Goal: Check status

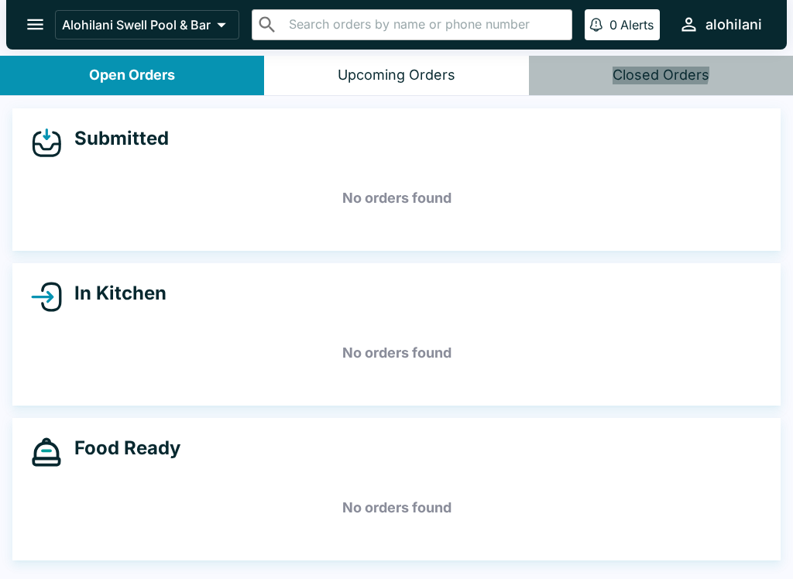
click at [469, 118] on div "Submitted No orders found" at bounding box center [396, 179] width 768 height 142
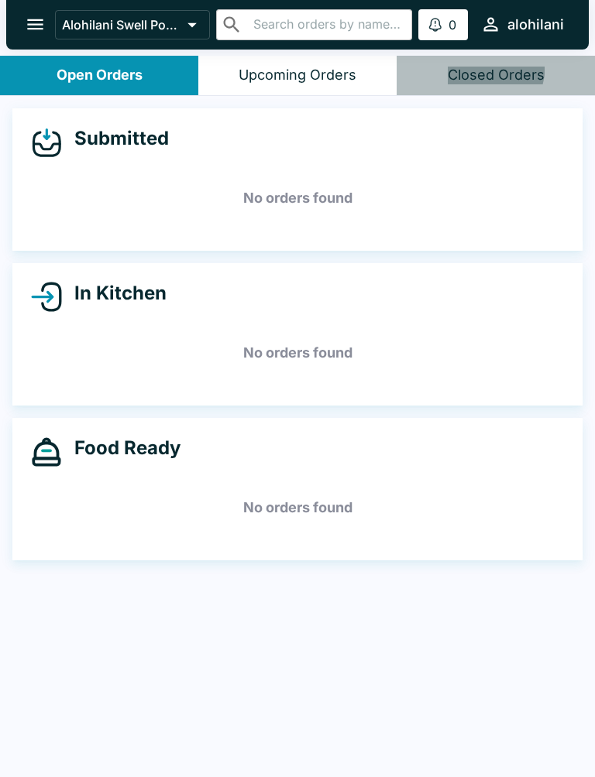
click at [521, 578] on div "Submitted No orders found In Kitchen No orders found Food Ready No orders found" at bounding box center [297, 438] width 595 height 685
click at [513, 578] on div "Submitted No orders found In Kitchen No orders found Food Ready No orders found" at bounding box center [297, 438] width 595 height 685
click at [476, 578] on div "Submitted No orders found In Kitchen No orders found Food Ready No orders found" at bounding box center [297, 438] width 595 height 685
click at [486, 578] on div "Submitted No orders found In Kitchen No orders found Food Ready No orders found" at bounding box center [297, 438] width 595 height 685
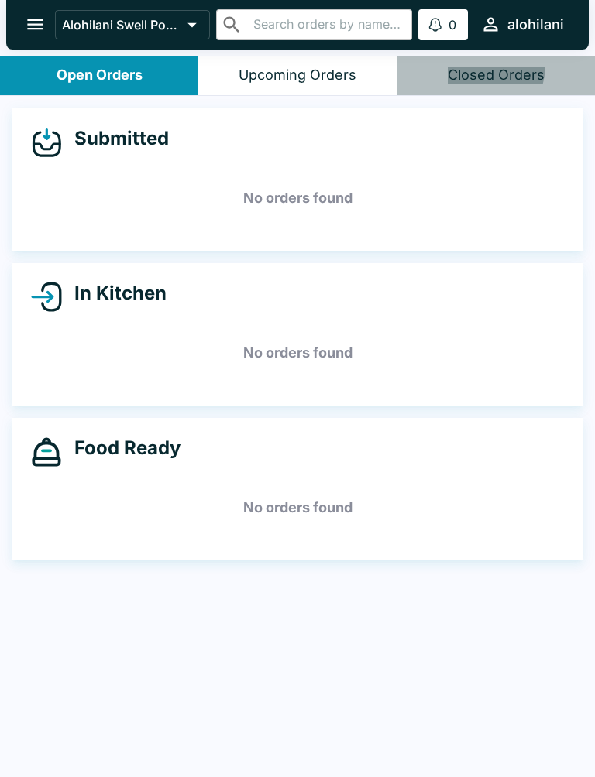
click at [513, 559] on div "Food Ready No orders found" at bounding box center [297, 489] width 570 height 142
click at [515, 578] on div "Submitted No orders found In Kitchen No orders found Food Ready No orders found" at bounding box center [297, 438] width 595 height 685
click at [502, 578] on div "Submitted No orders found In Kitchen No orders found Food Ready No orders found" at bounding box center [297, 438] width 595 height 685
click at [506, 578] on div "Submitted No orders found In Kitchen No orders found Food Ready No orders found" at bounding box center [297, 438] width 595 height 685
click at [507, 578] on div "Submitted No orders found In Kitchen No orders found Food Ready No orders found" at bounding box center [297, 438] width 595 height 685
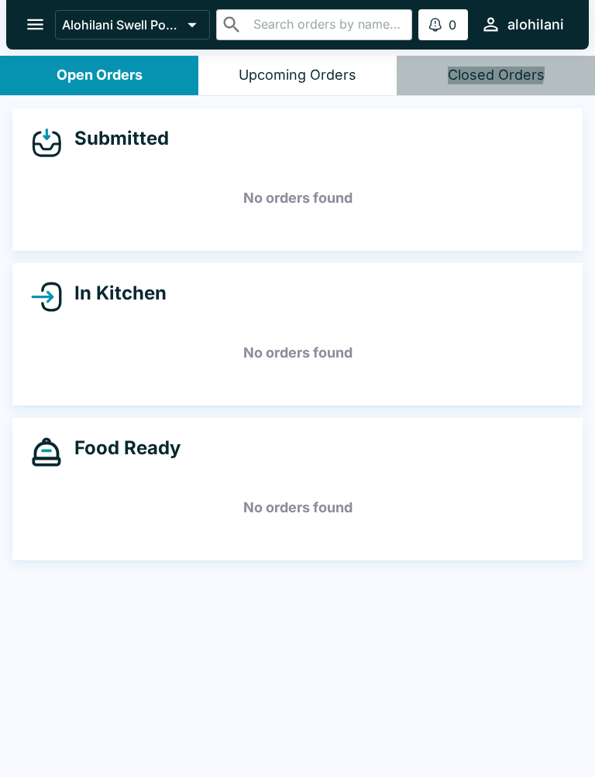
click at [506, 578] on div "Submitted No orders found In Kitchen No orders found Food Ready No orders found" at bounding box center [297, 438] width 595 height 685
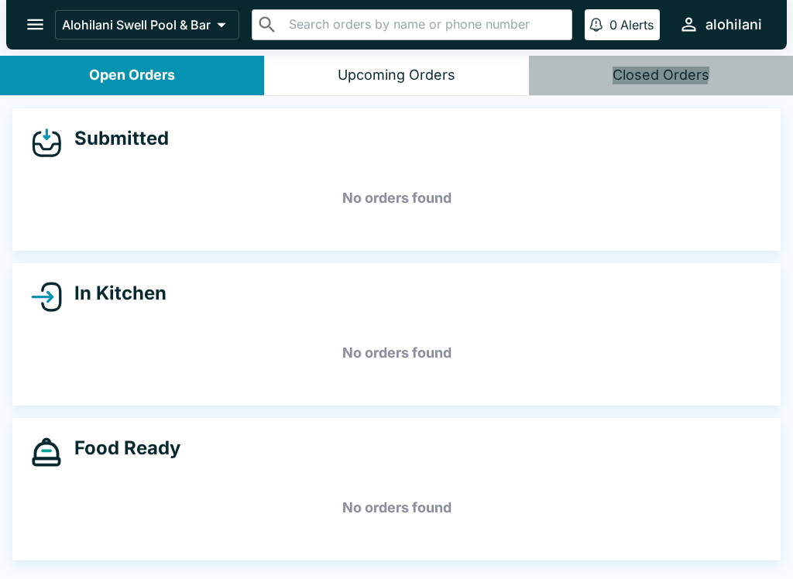
click at [174, 525] on h5 "No orders found" at bounding box center [396, 508] width 731 height 56
click at [239, 575] on div "Submitted No orders found In Kitchen No orders found Food Ready No orders found" at bounding box center [396, 339] width 793 height 486
